Goal: Task Accomplishment & Management: Manage account settings

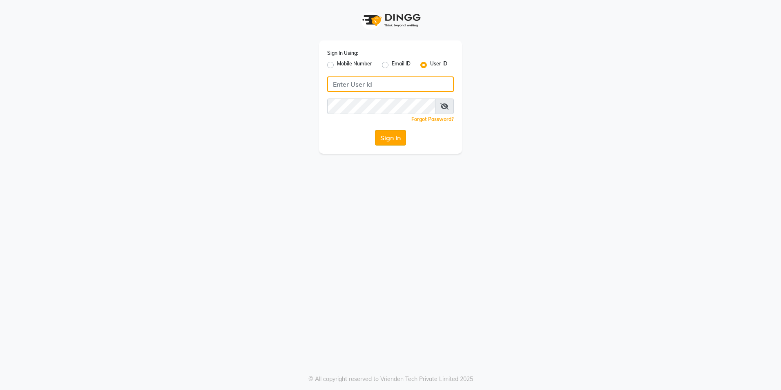
type input "8999679795"
click at [385, 132] on button "Sign In" at bounding box center [390, 138] width 31 height 16
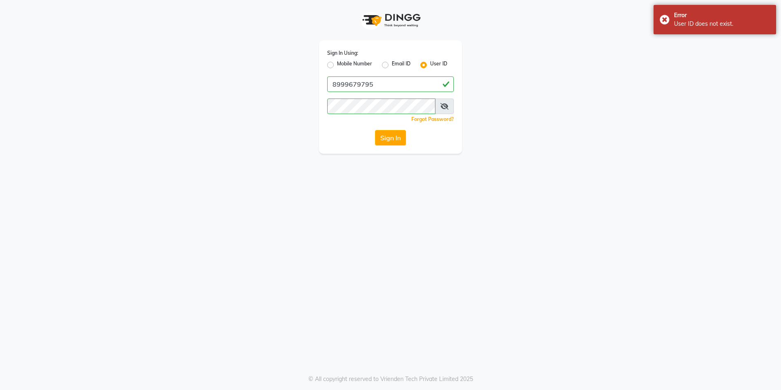
click at [366, 63] on label "Mobile Number" at bounding box center [354, 65] width 35 height 10
click at [342, 63] on input "Mobile Number" at bounding box center [339, 62] width 5 height 5
radio input "true"
radio input "false"
click at [366, 82] on input "Username" at bounding box center [404, 84] width 99 height 16
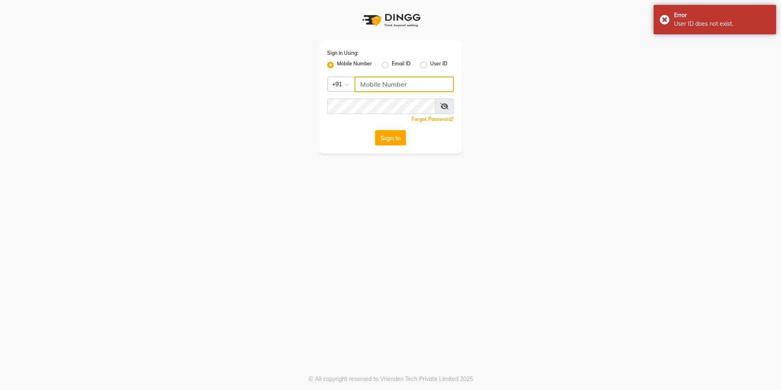
type input "8999679795"
click at [389, 134] on button "Sign In" at bounding box center [390, 138] width 31 height 16
